Goal: Task Accomplishment & Management: Use online tool/utility

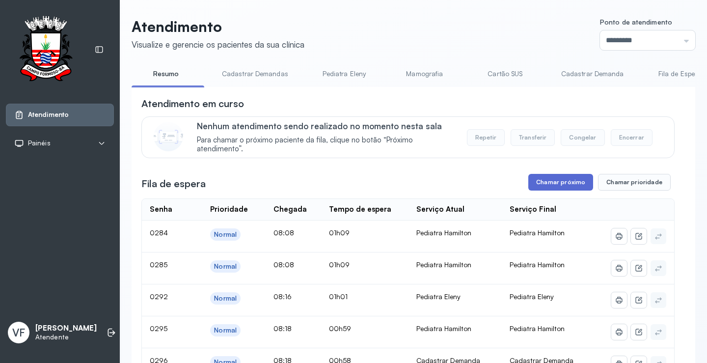
click at [552, 183] on button "Chamar próximo" at bounding box center [560, 182] width 65 height 17
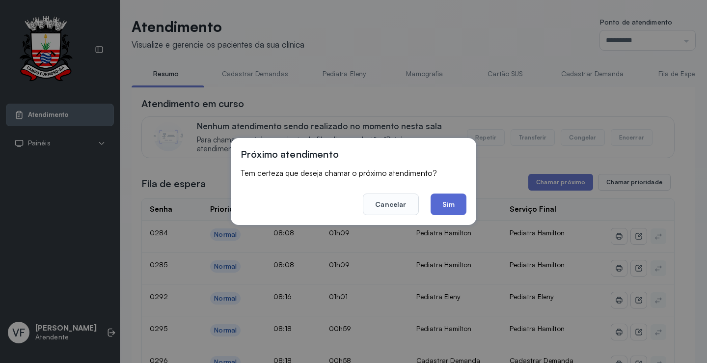
click at [438, 201] on button "Sim" at bounding box center [449, 204] width 36 height 22
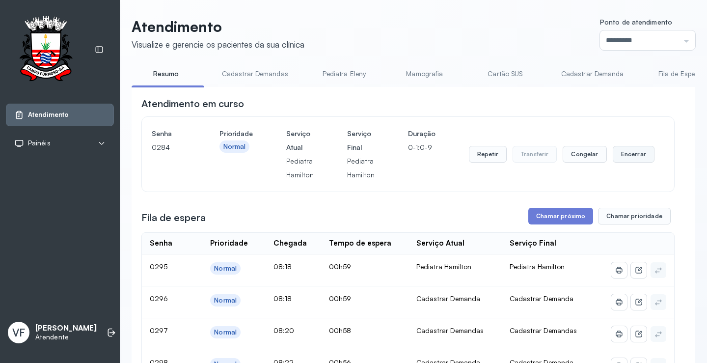
click at [630, 152] on button "Encerrar" at bounding box center [634, 154] width 42 height 17
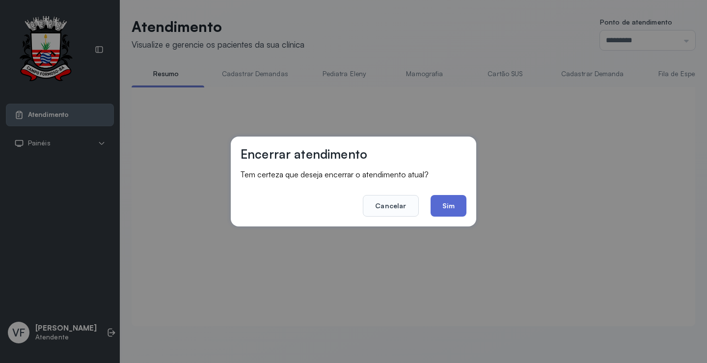
click at [449, 203] on button "Sim" at bounding box center [449, 206] width 36 height 22
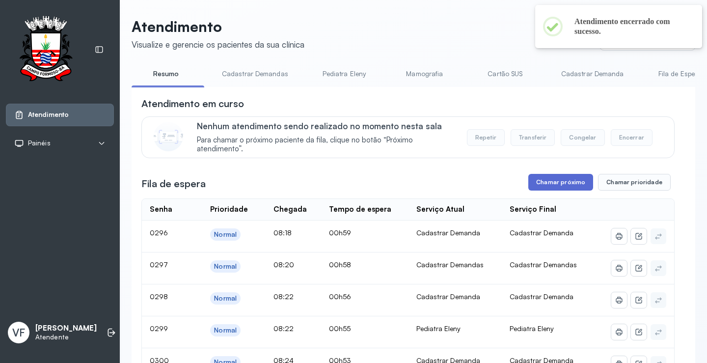
click at [552, 180] on button "Chamar próximo" at bounding box center [560, 182] width 65 height 17
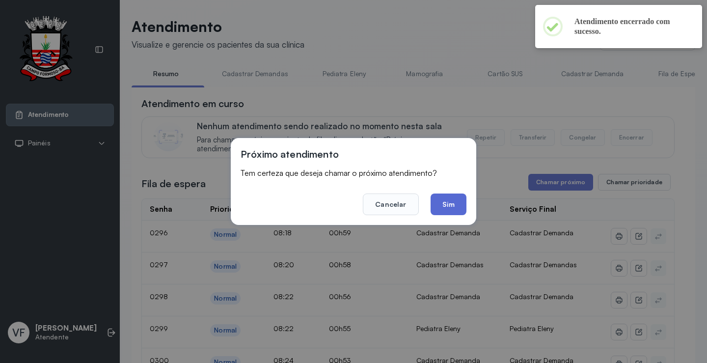
click at [454, 203] on button "Sim" at bounding box center [449, 204] width 36 height 22
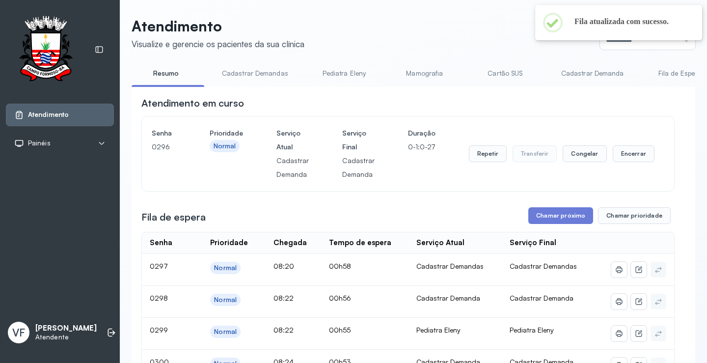
scroll to position [50, 0]
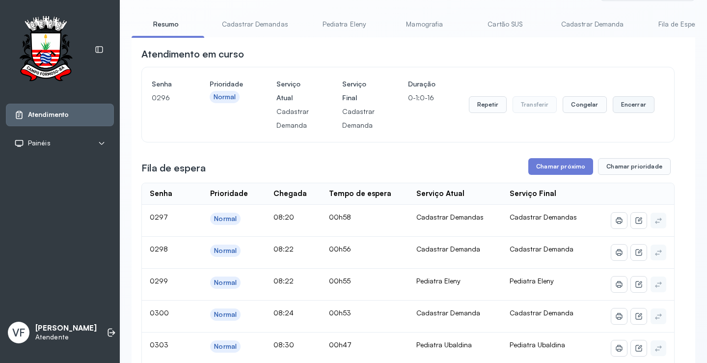
click at [624, 104] on button "Encerrar" at bounding box center [634, 104] width 42 height 17
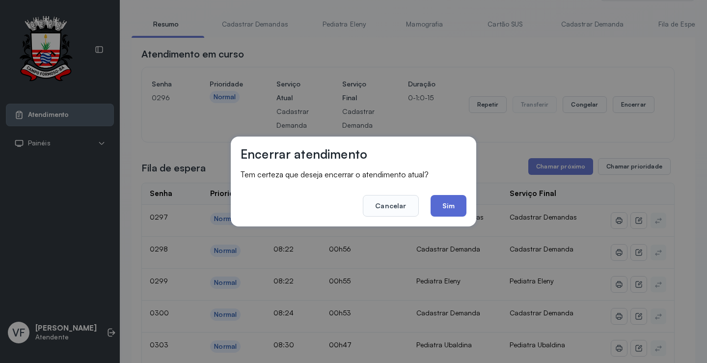
click at [443, 210] on button "Sim" at bounding box center [449, 206] width 36 height 22
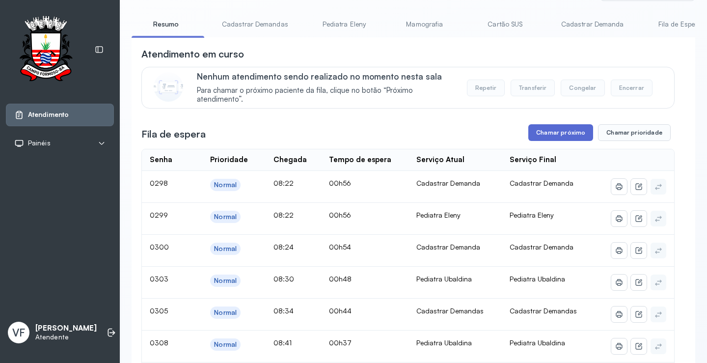
click at [552, 133] on button "Chamar próximo" at bounding box center [560, 132] width 65 height 17
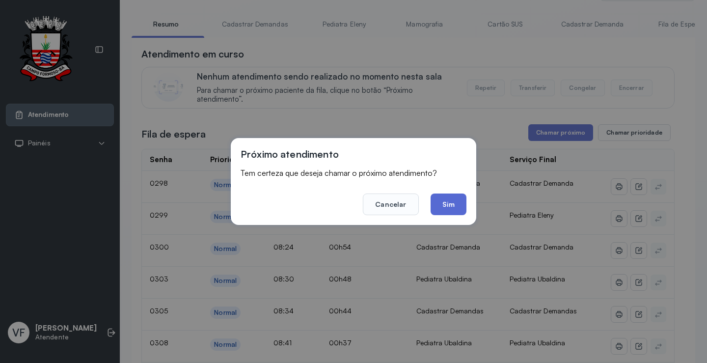
click at [450, 201] on button "Sim" at bounding box center [449, 204] width 36 height 22
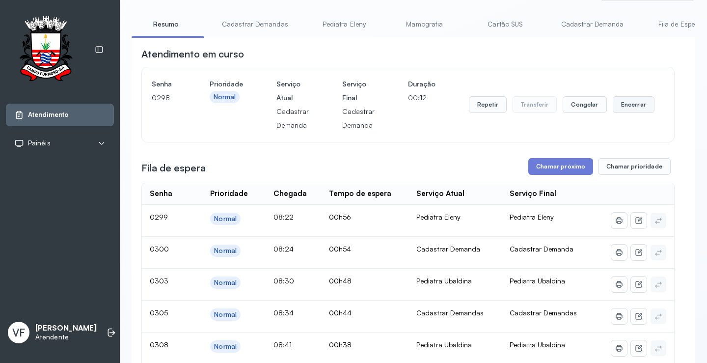
click at [632, 104] on button "Encerrar" at bounding box center [634, 104] width 42 height 17
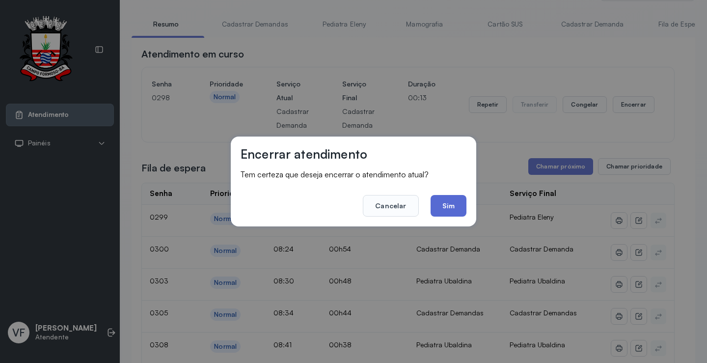
click at [450, 206] on button "Sim" at bounding box center [449, 206] width 36 height 22
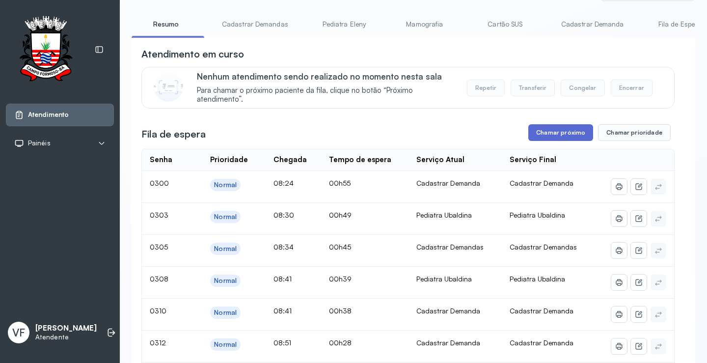
click at [550, 134] on button "Chamar próximo" at bounding box center [560, 132] width 65 height 17
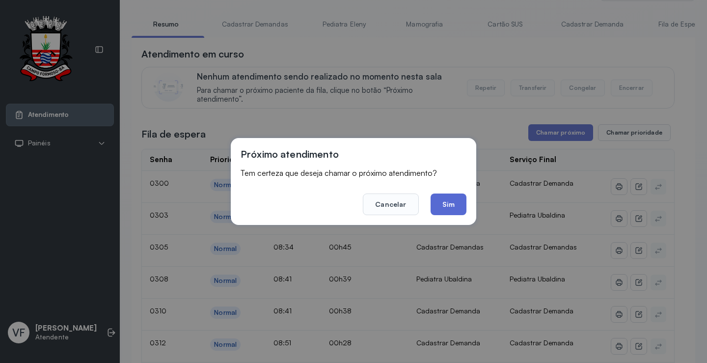
click at [450, 200] on button "Sim" at bounding box center [449, 204] width 36 height 22
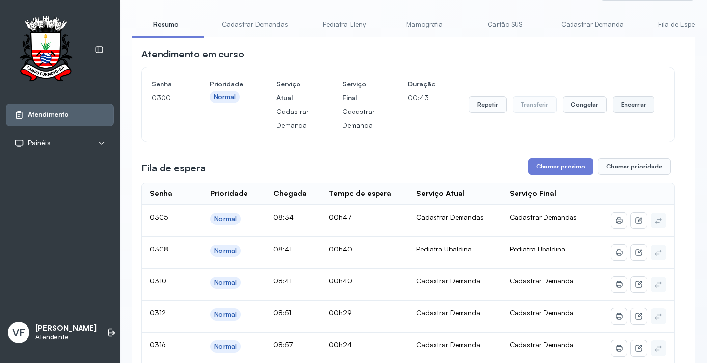
click at [635, 102] on button "Encerrar" at bounding box center [634, 104] width 42 height 17
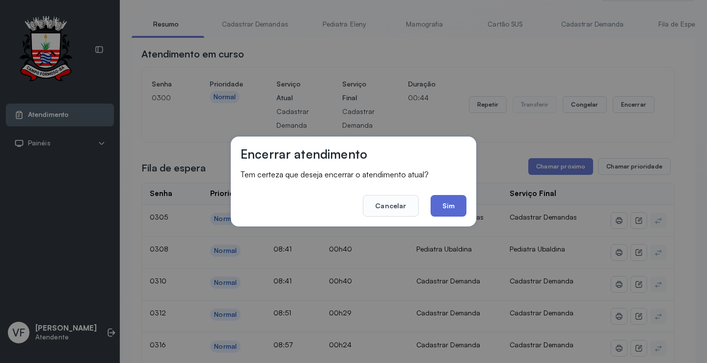
click at [449, 206] on button "Sim" at bounding box center [449, 206] width 36 height 22
